Goal: Information Seeking & Learning: Check status

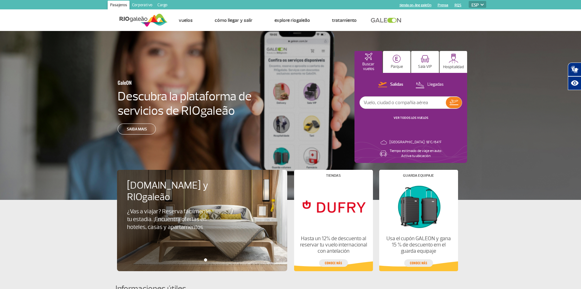
select select "es"
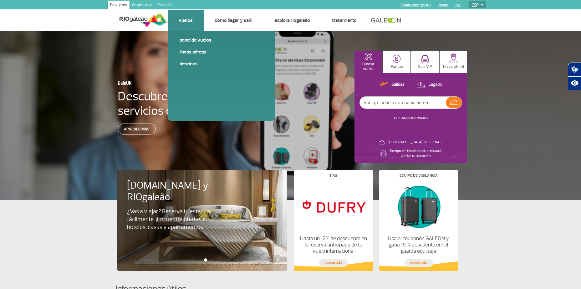
click at [192, 20] on link "Vuelos" at bounding box center [186, 20] width 14 height 6
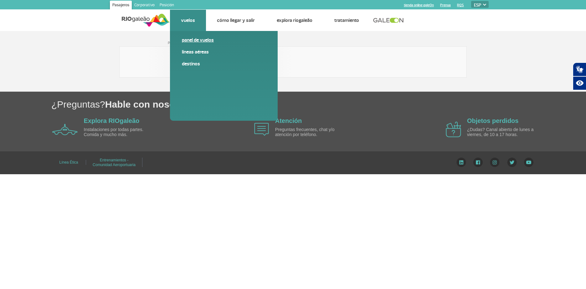
click at [195, 38] on link "Panel de vuelos" at bounding box center [224, 40] width 84 height 7
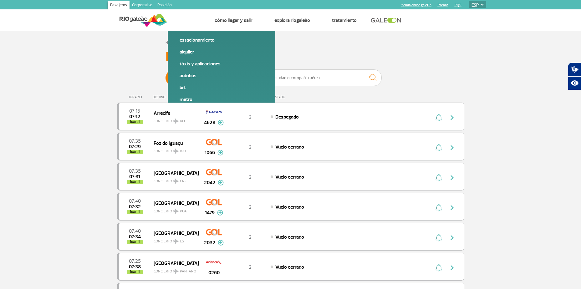
click at [236, 78] on span "Legado" at bounding box center [230, 78] width 13 height 16
click at [166, 75] on input "[PERSON_NAME]" at bounding box center [166, 75] width 0 height 0
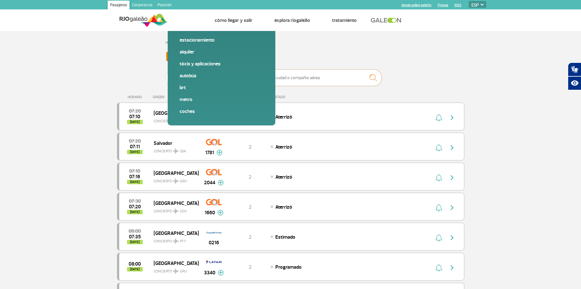
click at [295, 77] on input "text" at bounding box center [319, 77] width 125 height 17
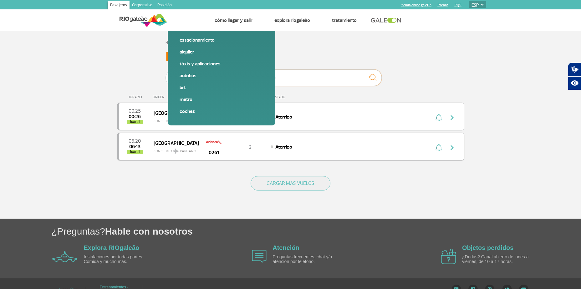
type input "avianca"
click at [452, 146] on img "button" at bounding box center [452, 148] width 8 height 8
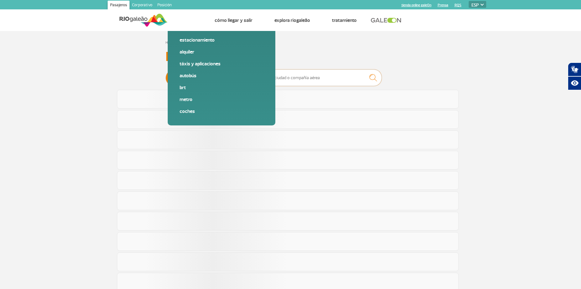
click at [285, 78] on input "text" at bounding box center [319, 77] width 125 height 17
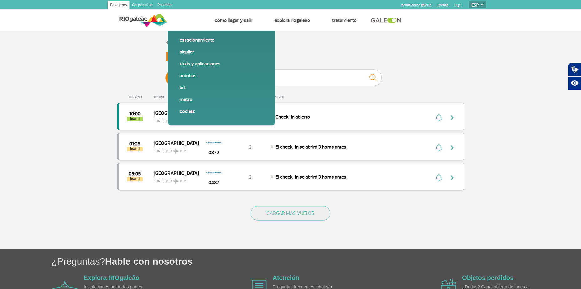
click at [228, 80] on span "Legado" at bounding box center [230, 78] width 13 height 16
click at [166, 75] on input "[PERSON_NAME]" at bounding box center [166, 75] width 0 height 0
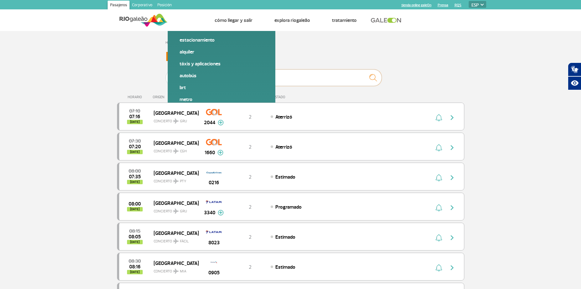
click at [278, 77] on input "copa" at bounding box center [319, 77] width 125 height 17
click at [373, 79] on img "submit" at bounding box center [372, 77] width 13 height 13
click at [192, 79] on span "Salidas" at bounding box center [194, 78] width 13 height 16
click at [166, 75] on input "[PERSON_NAME]" at bounding box center [166, 75] width 0 height 0
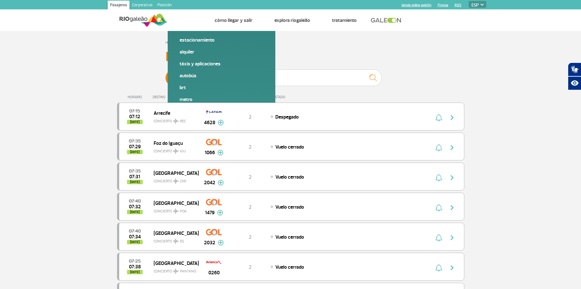
click at [243, 76] on span "[PERSON_NAME]" at bounding box center [207, 77] width 82 height 17
click at [166, 75] on input "[PERSON_NAME]" at bounding box center [166, 75] width 0 height 0
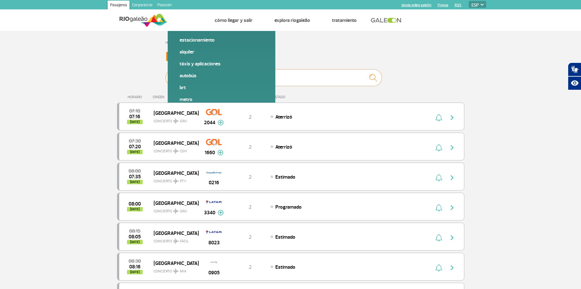
drag, startPoint x: 276, startPoint y: 78, endPoint x: 230, endPoint y: 78, distance: 46.3
click at [230, 78] on div "Salidas Legado copa" at bounding box center [291, 78] width 250 height 19
type input "copa"
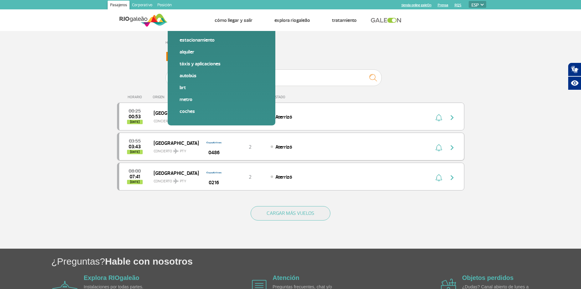
click at [345, 148] on div "Aterrizó" at bounding box center [340, 146] width 138 height 7
click at [451, 146] on img "button" at bounding box center [452, 148] width 8 height 8
